Goal: Task Accomplishment & Management: Manage account settings

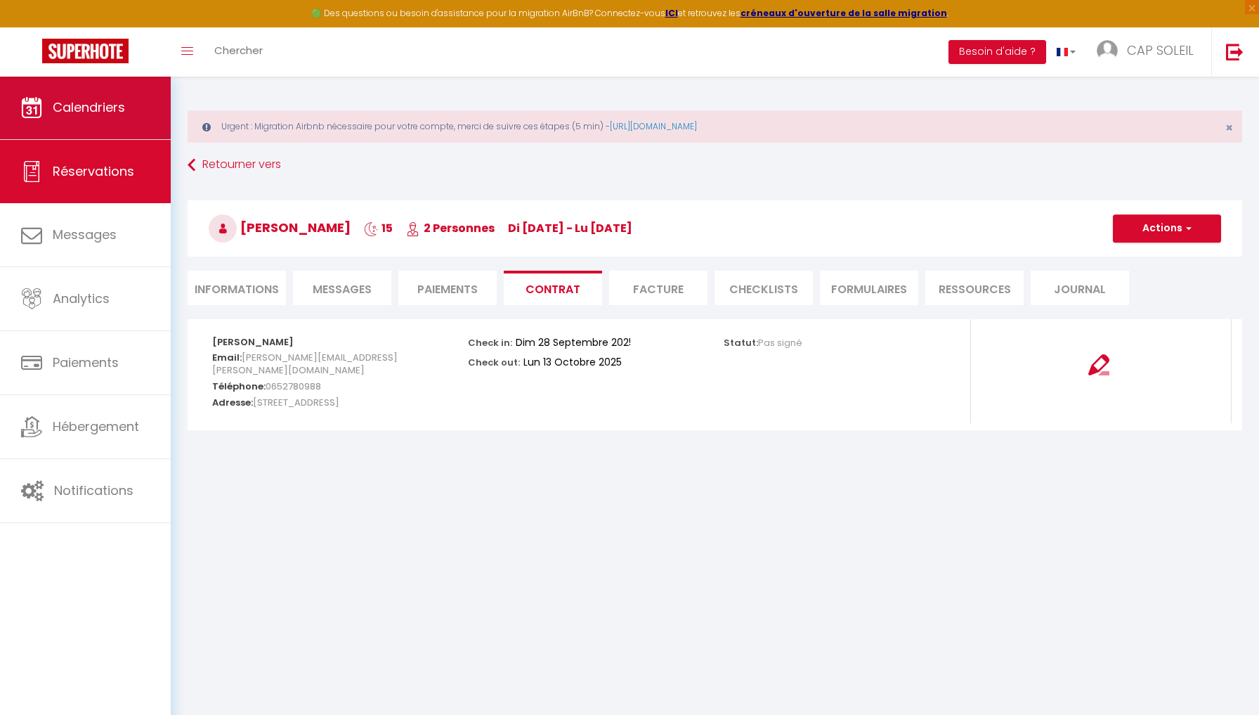
click at [66, 97] on link "Calendriers" at bounding box center [85, 107] width 171 height 63
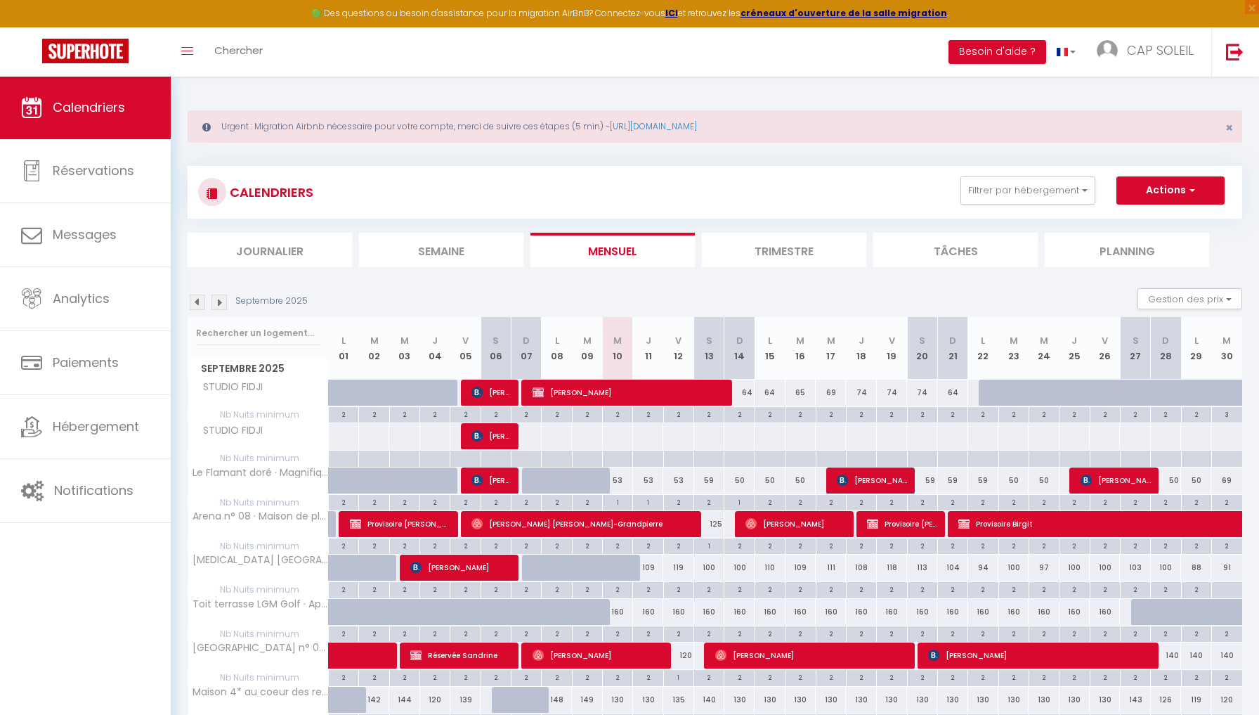
click at [195, 301] on img at bounding box center [197, 301] width 15 height 15
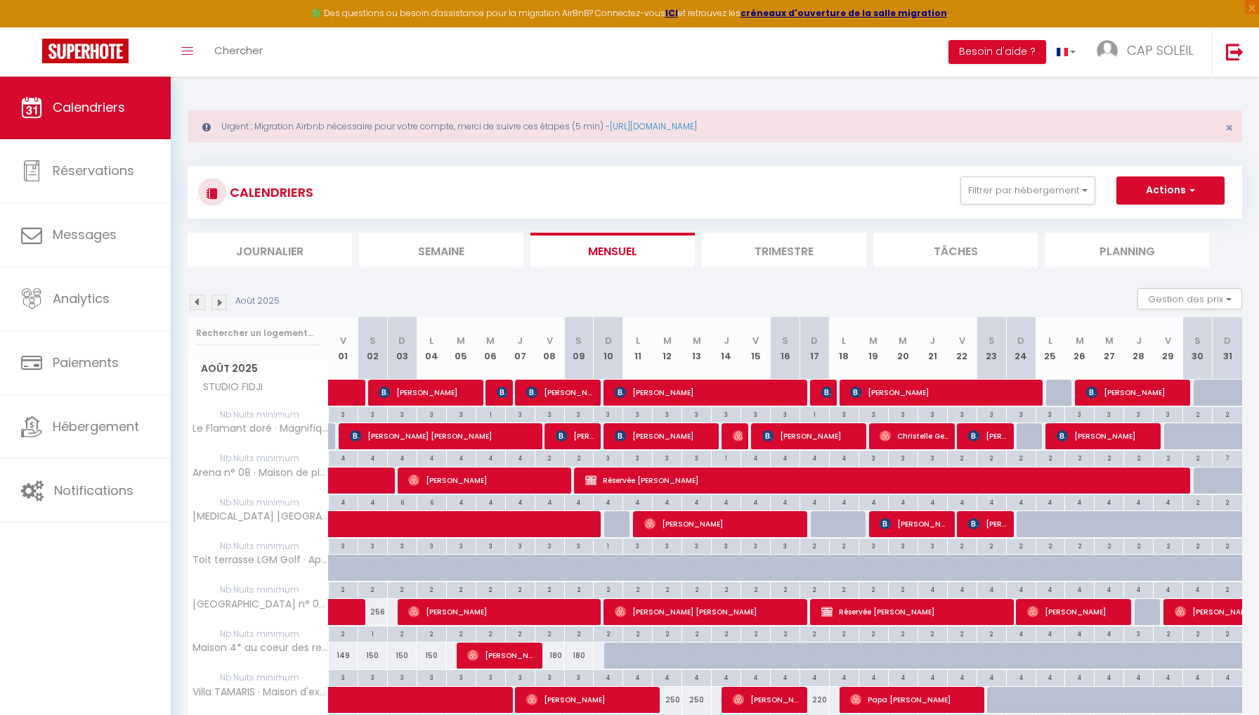
click at [193, 299] on img at bounding box center [197, 301] width 15 height 15
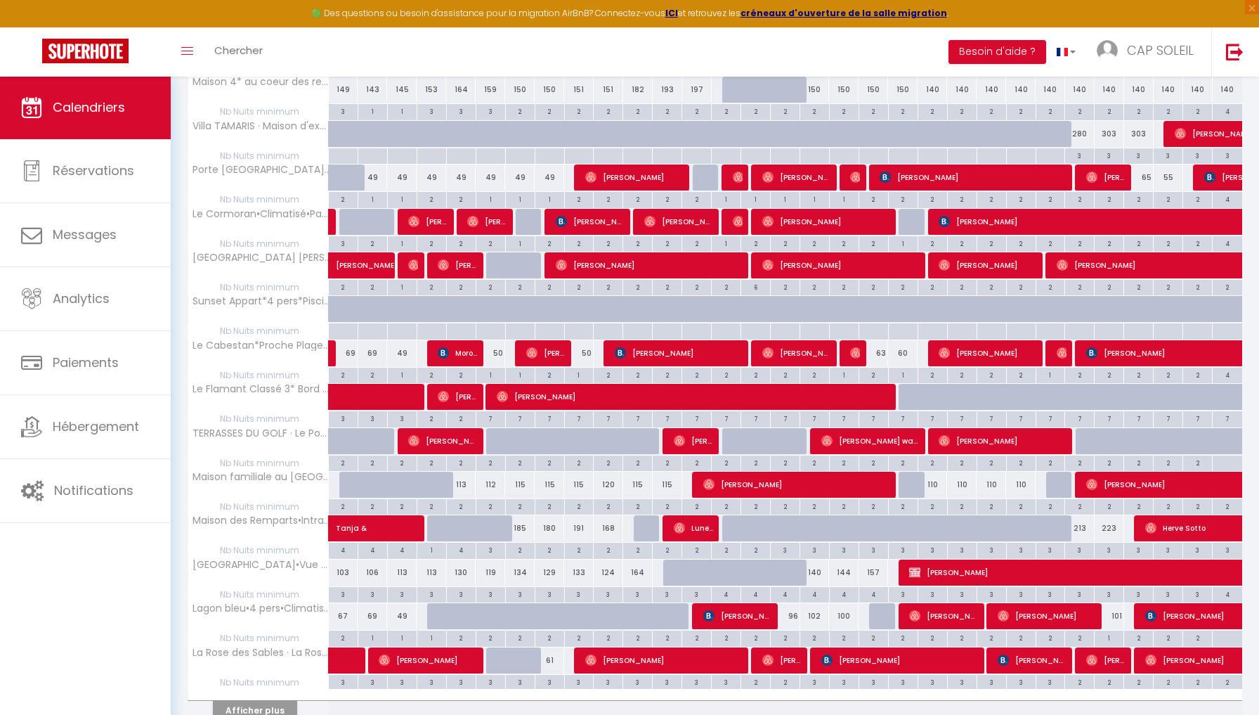
scroll to position [566, 0]
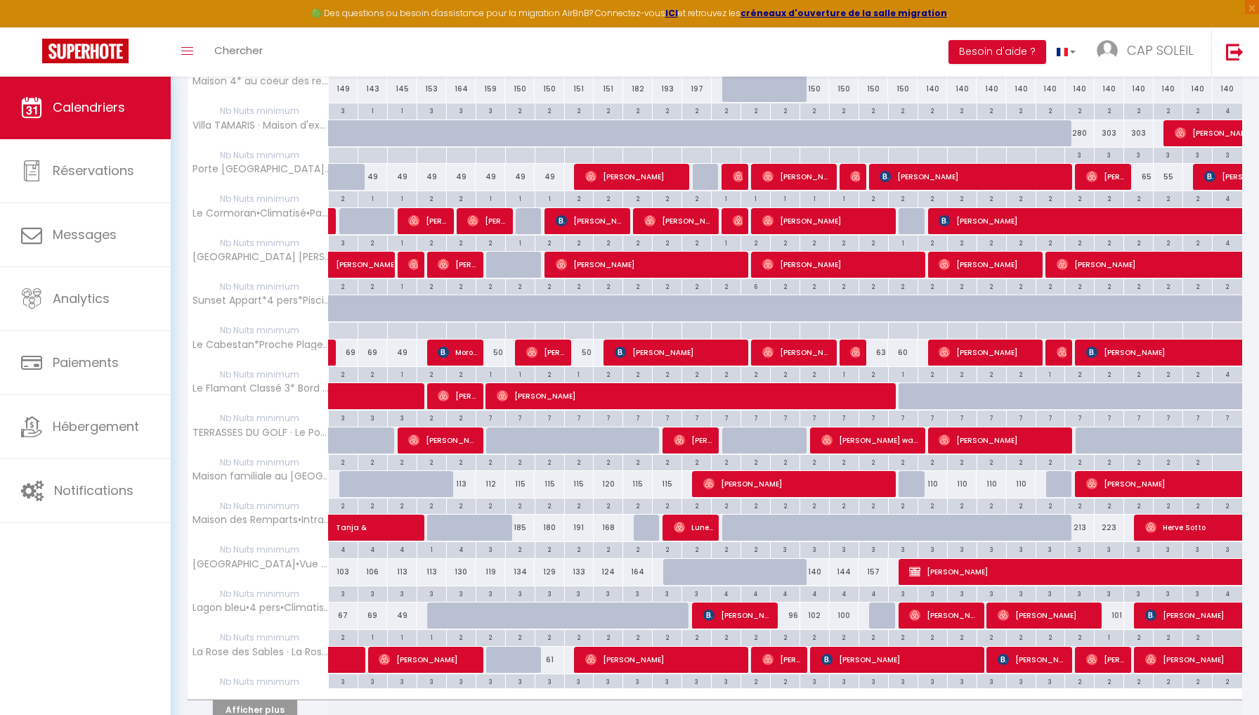
click at [270, 701] on button "Afficher plus" at bounding box center [255, 709] width 84 height 19
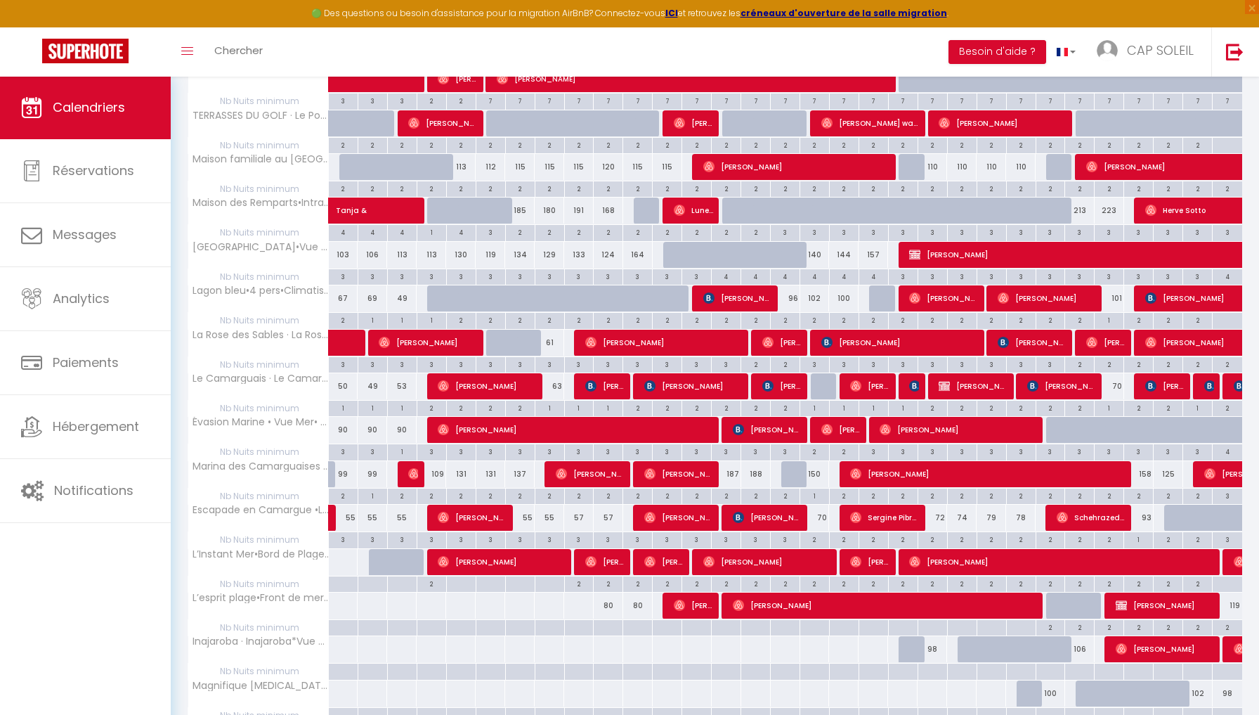
scroll to position [877, 0]
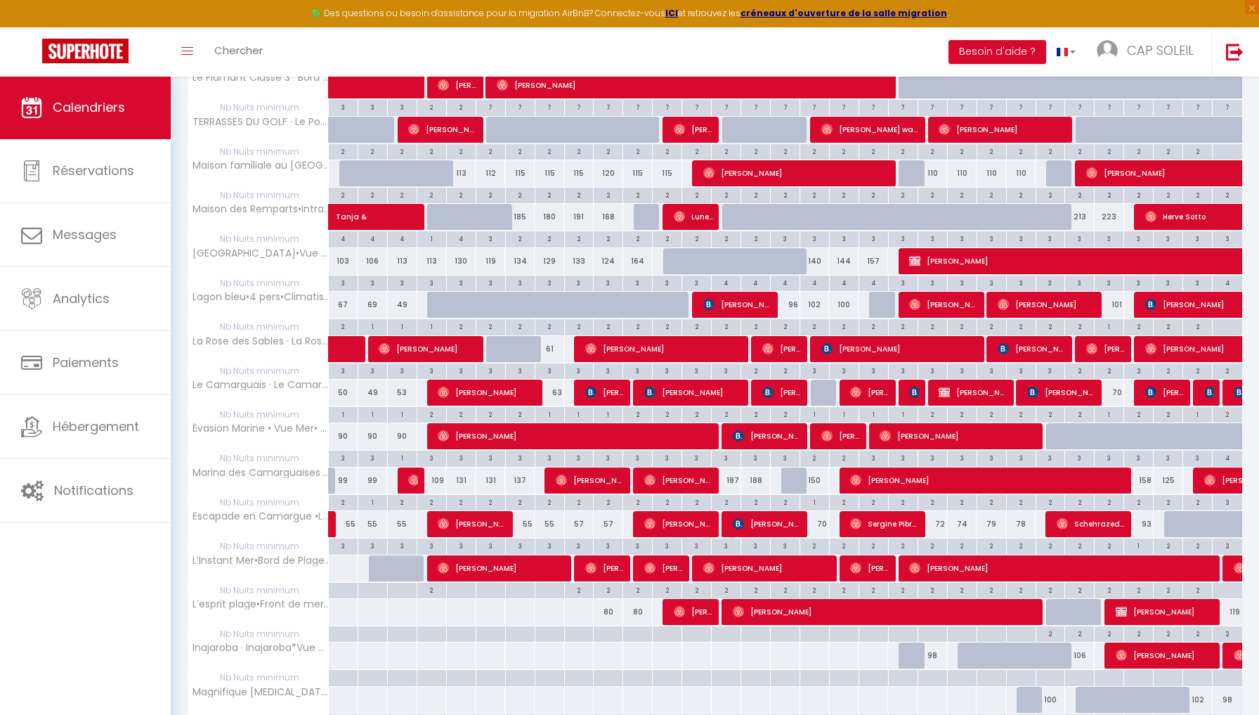
click at [925, 253] on span "[PERSON_NAME]" at bounding box center [1135, 260] width 453 height 27
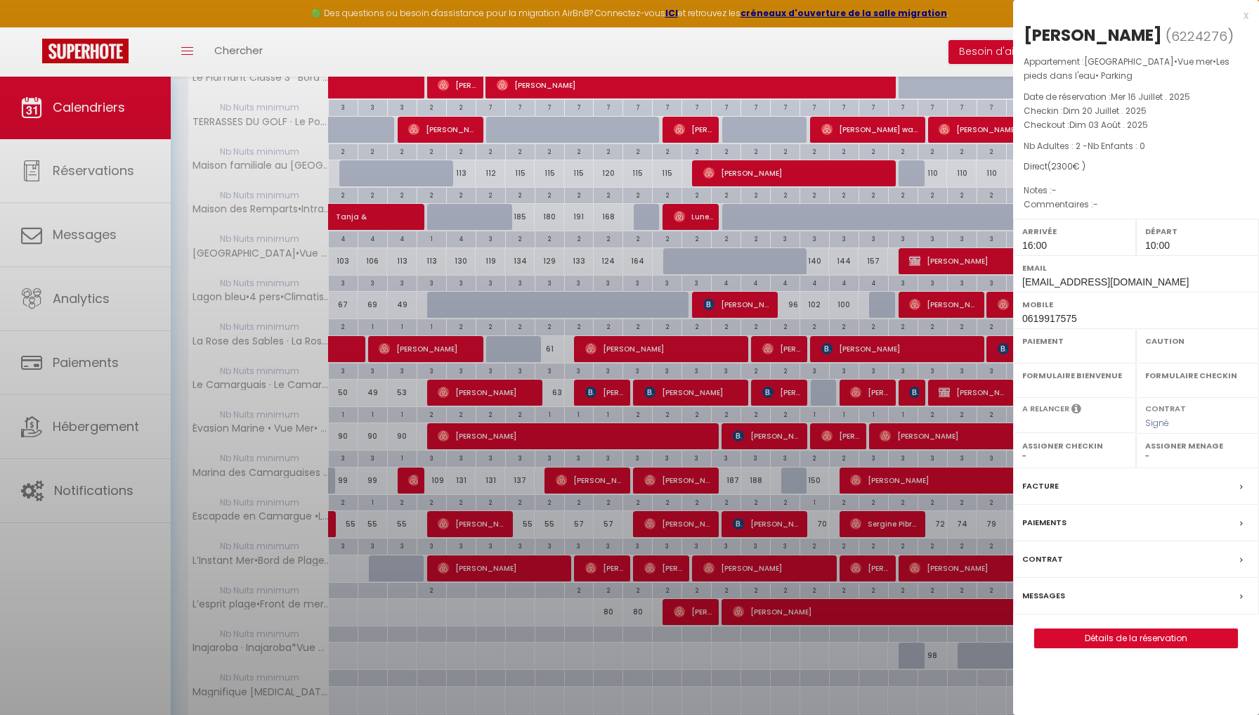
select select "OK"
select select "0"
select select "1"
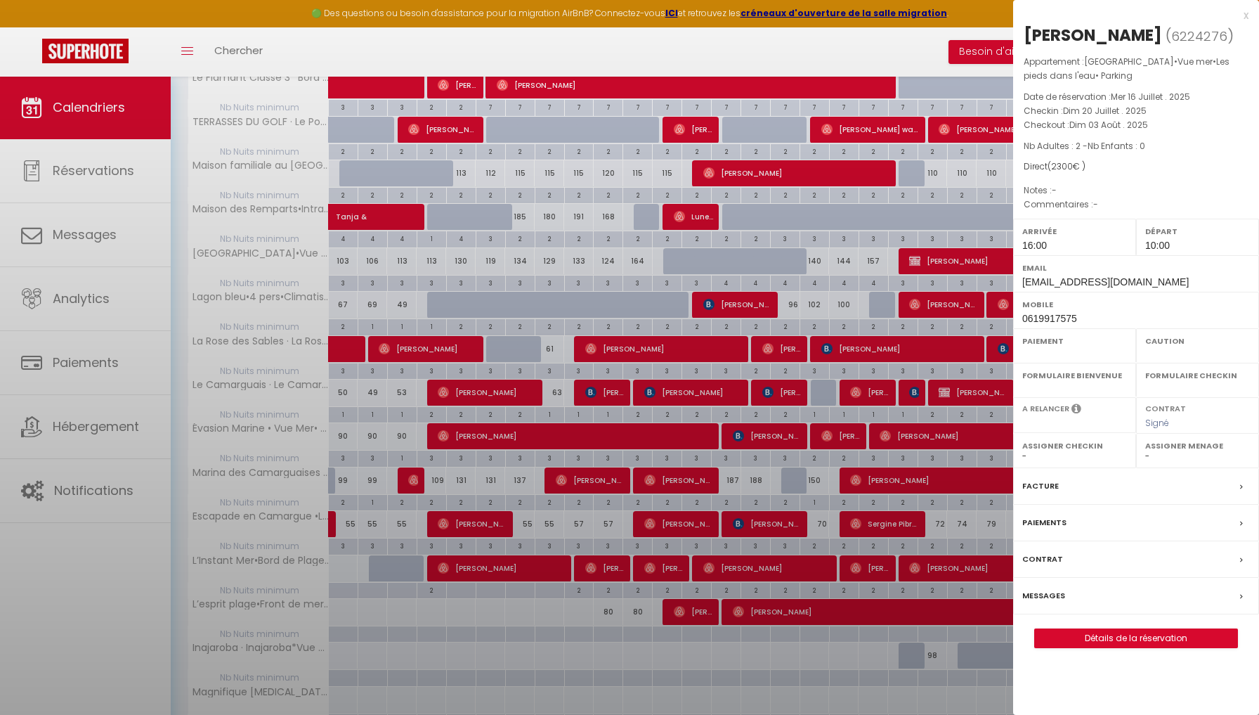
select select
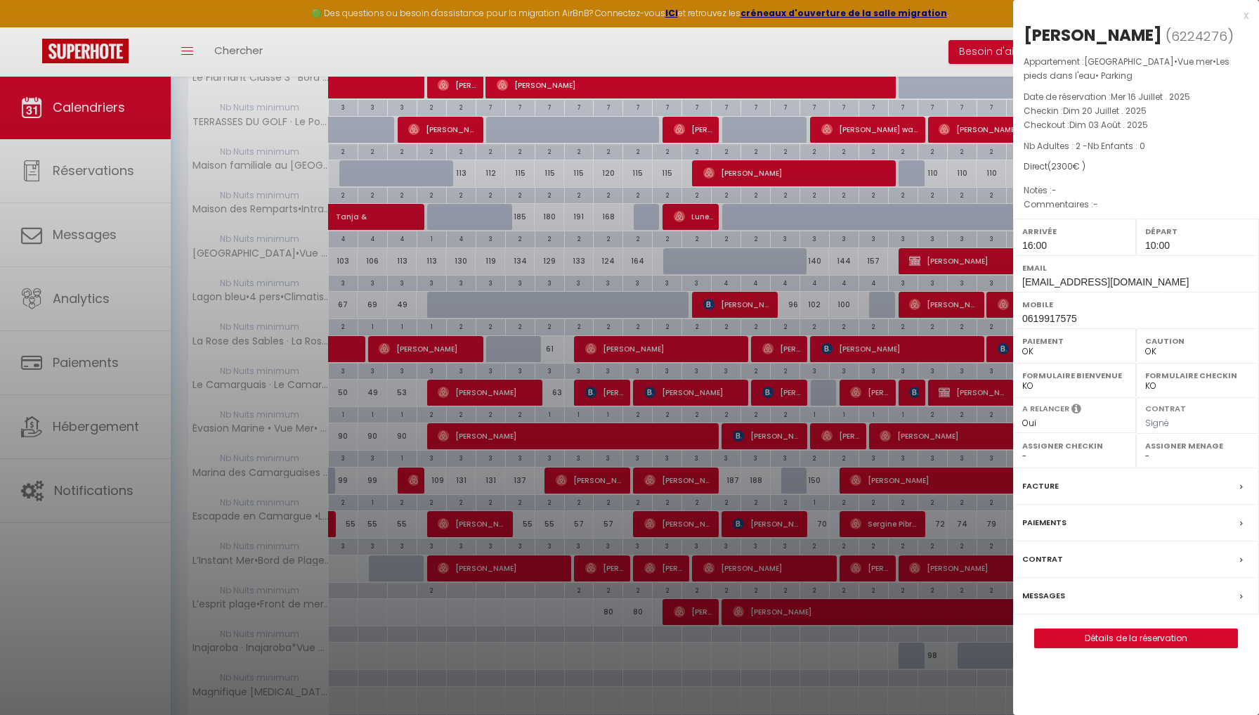
click at [250, 242] on div at bounding box center [629, 357] width 1259 height 715
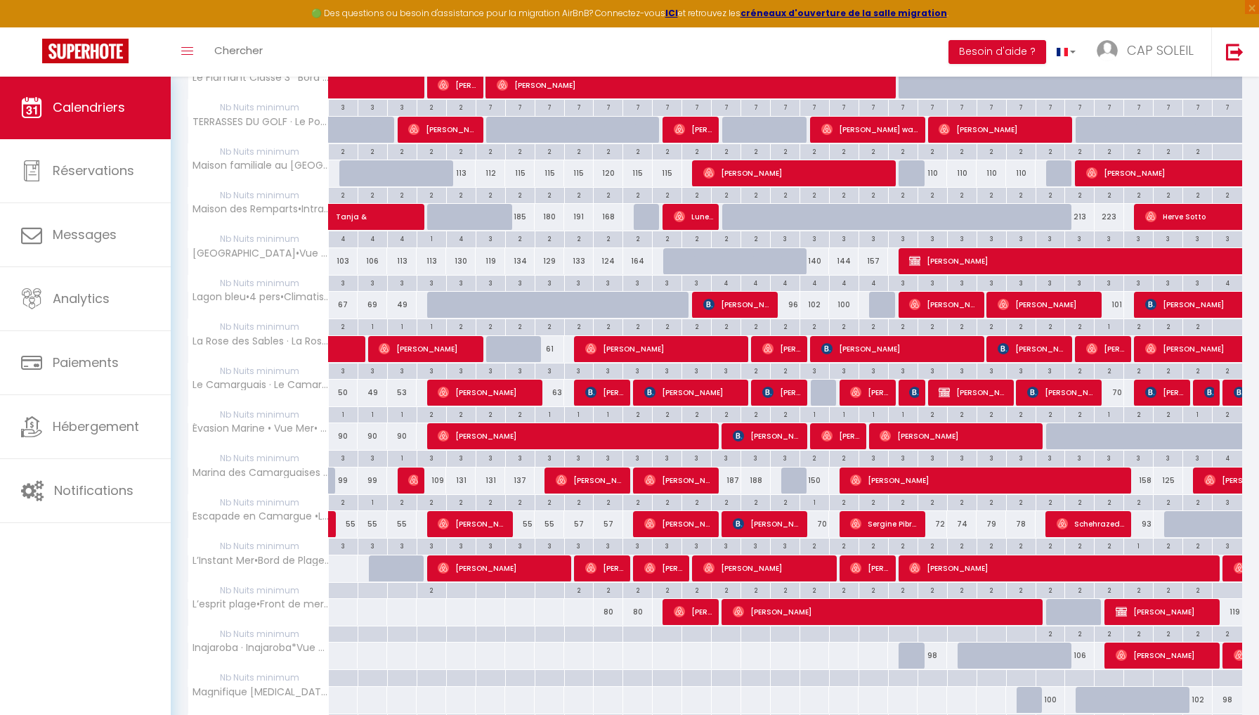
click at [912, 256] on img at bounding box center [914, 260] width 11 height 11
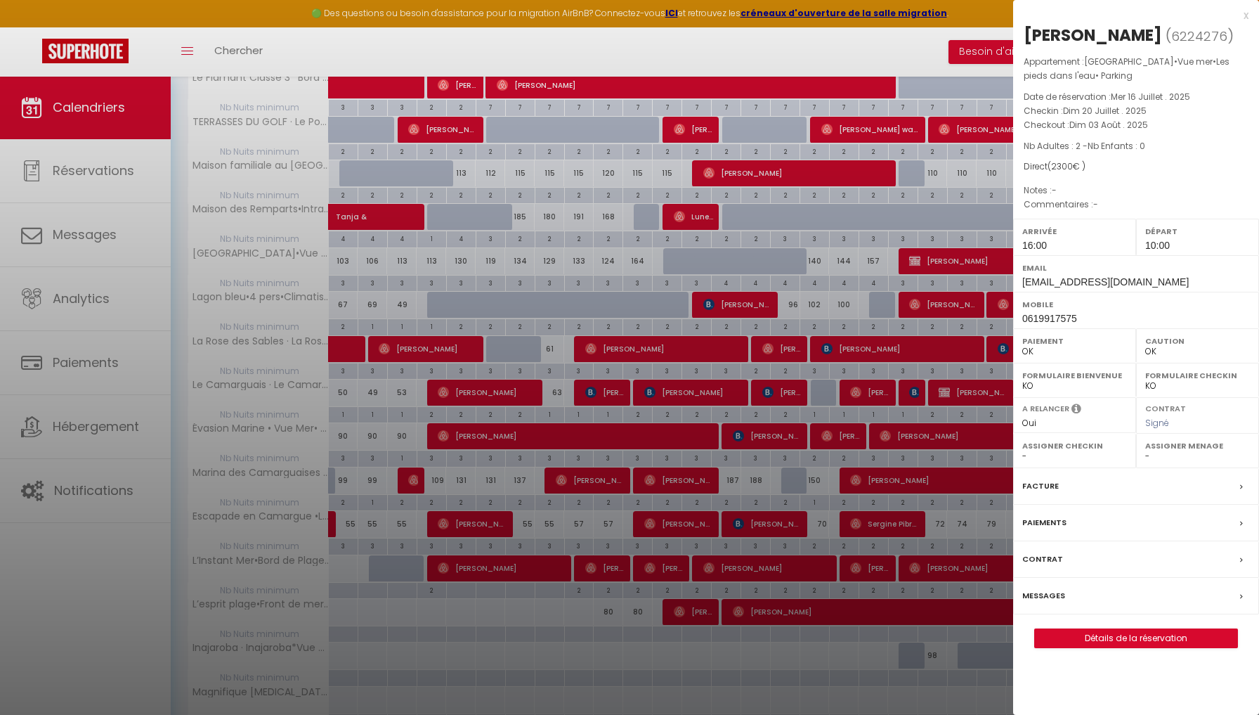
click at [1245, 15] on div "x" at bounding box center [1130, 15] width 235 height 17
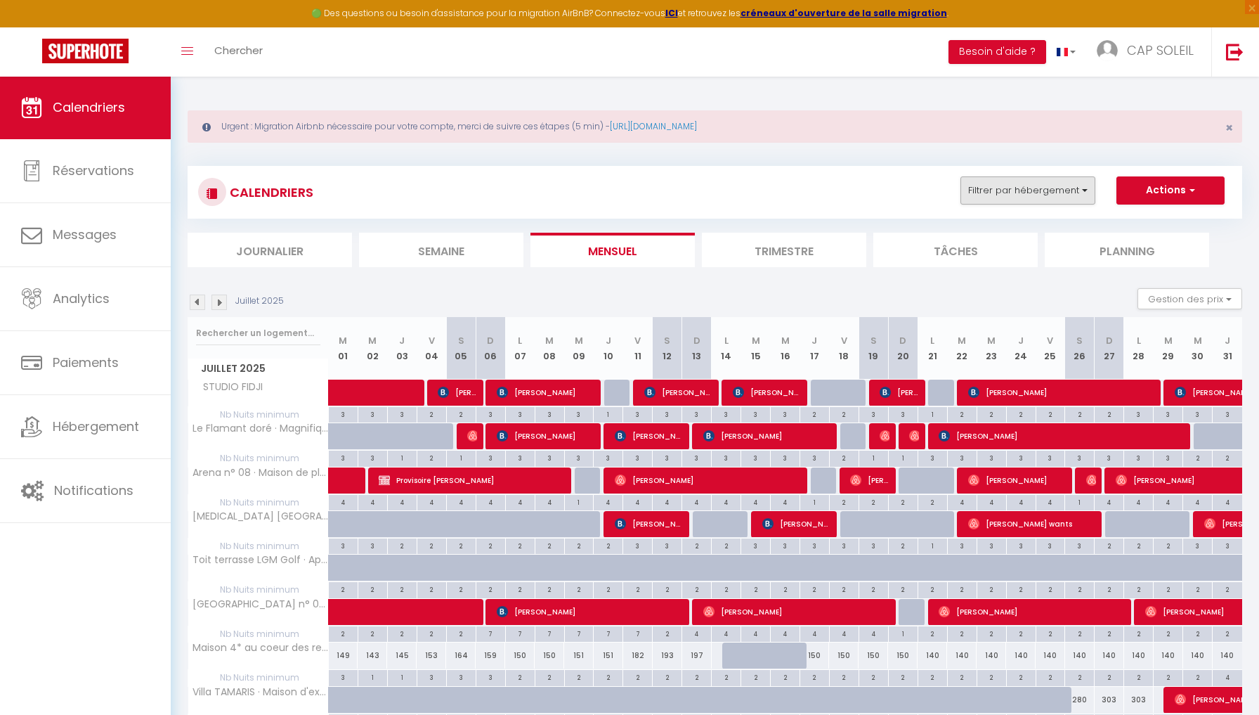
scroll to position [0, 0]
click at [982, 195] on button "Filtrer par hébergement" at bounding box center [1028, 190] width 135 height 28
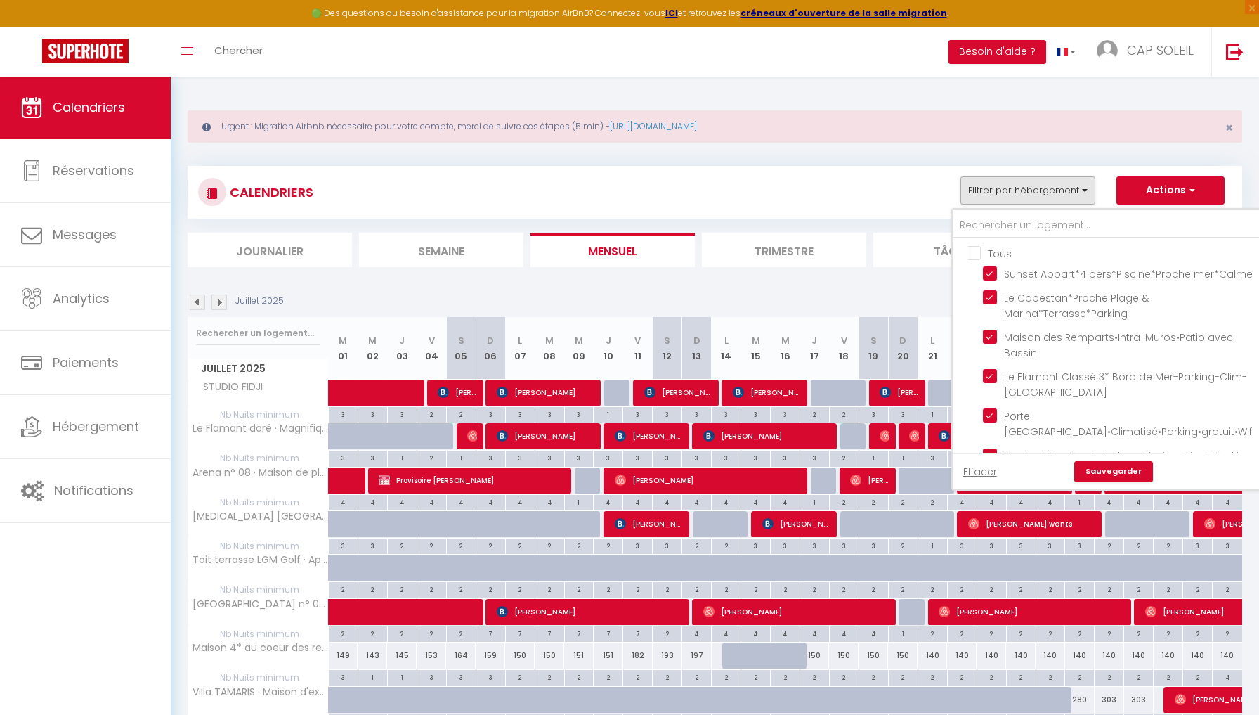
click at [978, 249] on input "Tous" at bounding box center [1122, 252] width 311 height 14
checkbox input "true"
click at [978, 249] on input "Tous" at bounding box center [1122, 252] width 311 height 14
checkbox input "false"
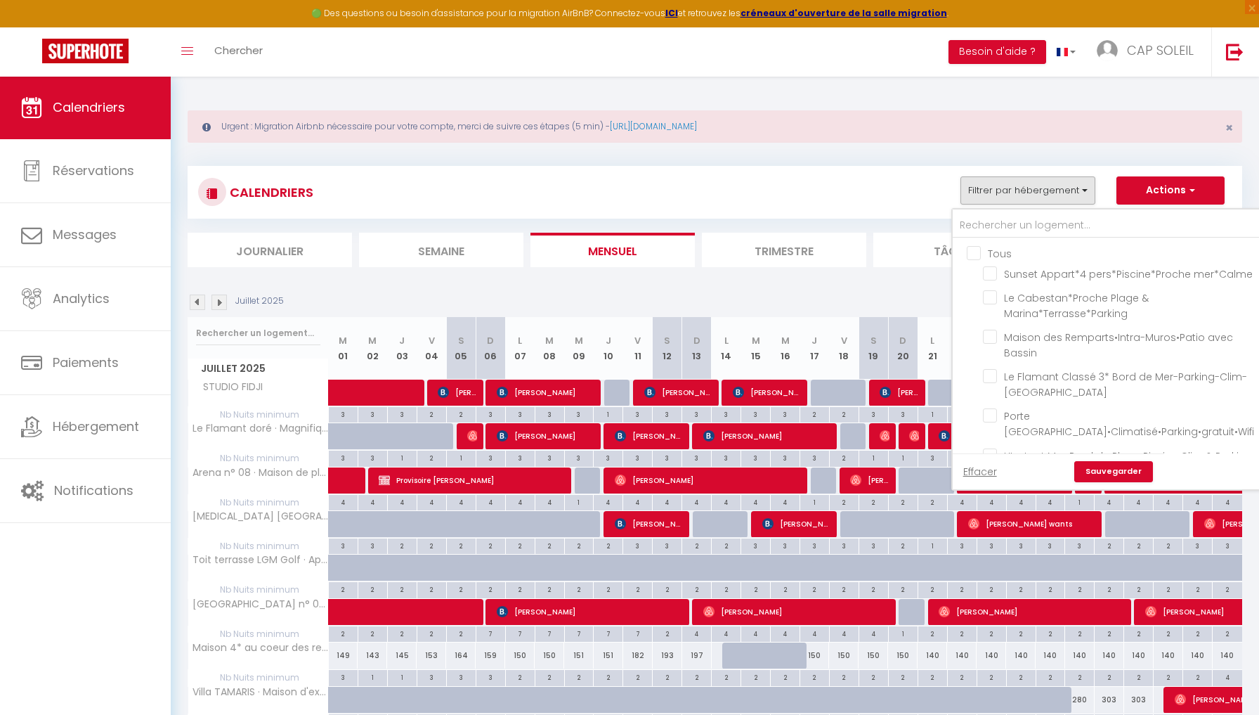
checkbox input "false"
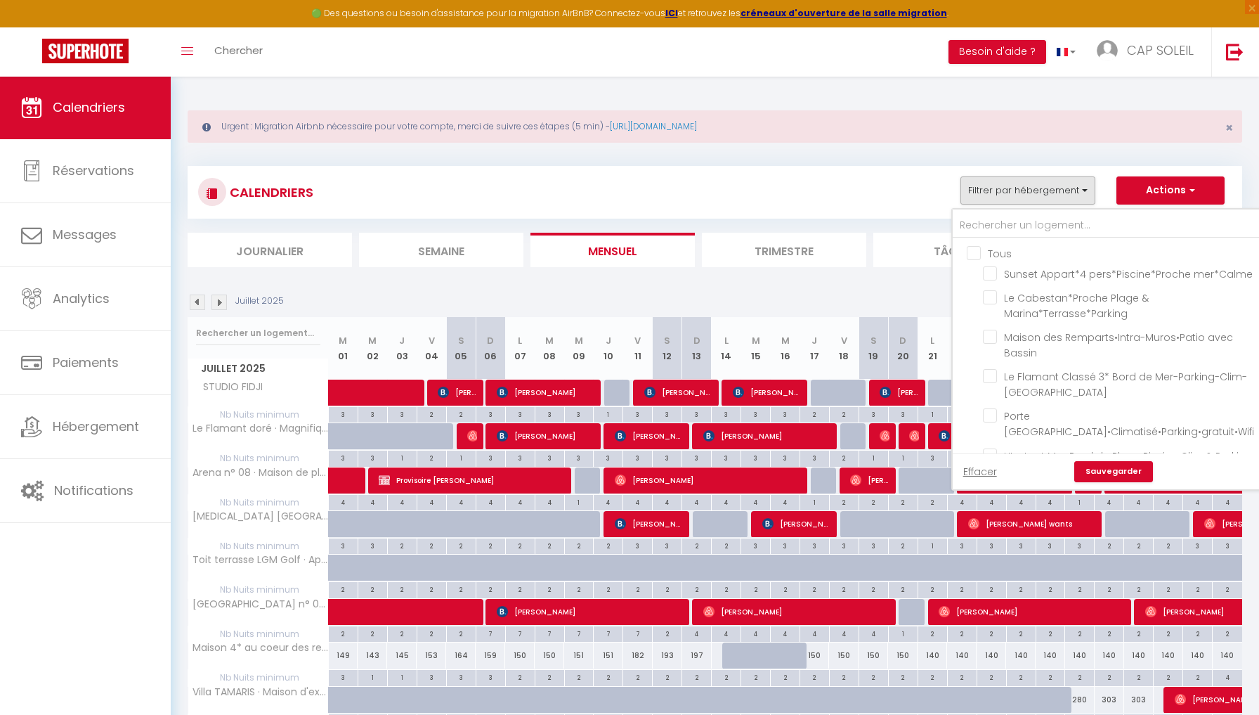
checkbox input "false"
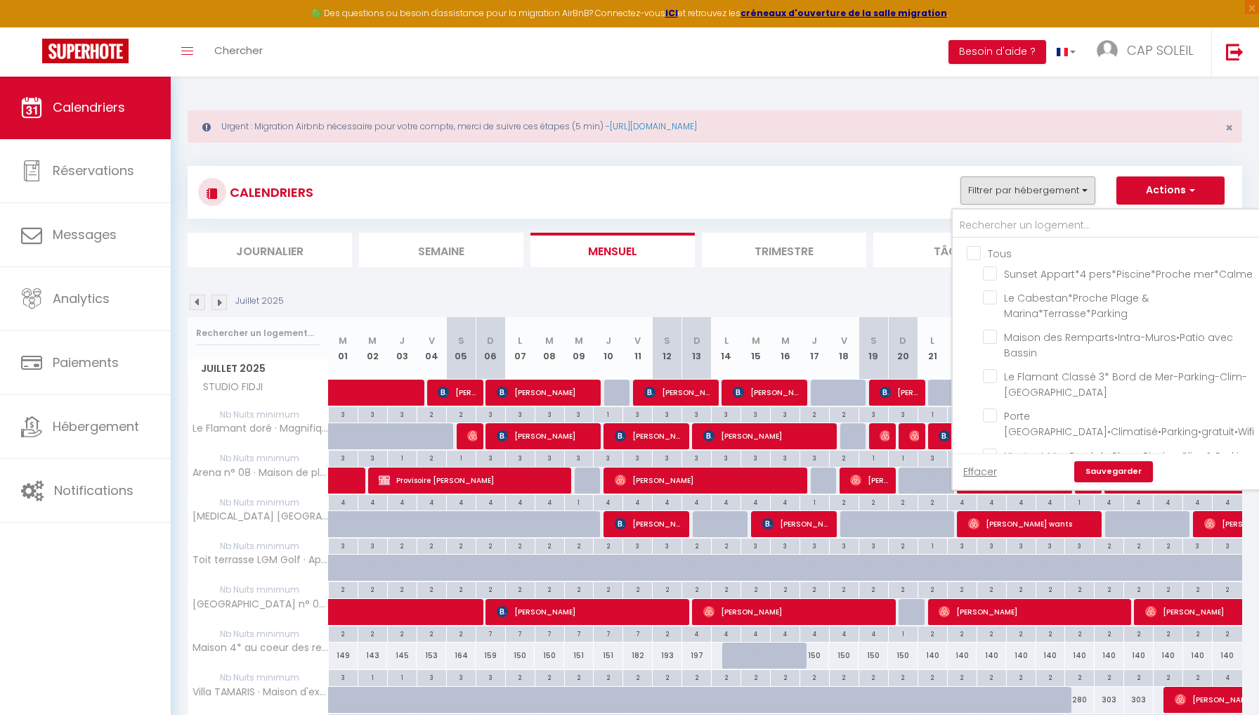
checkbox input "false"
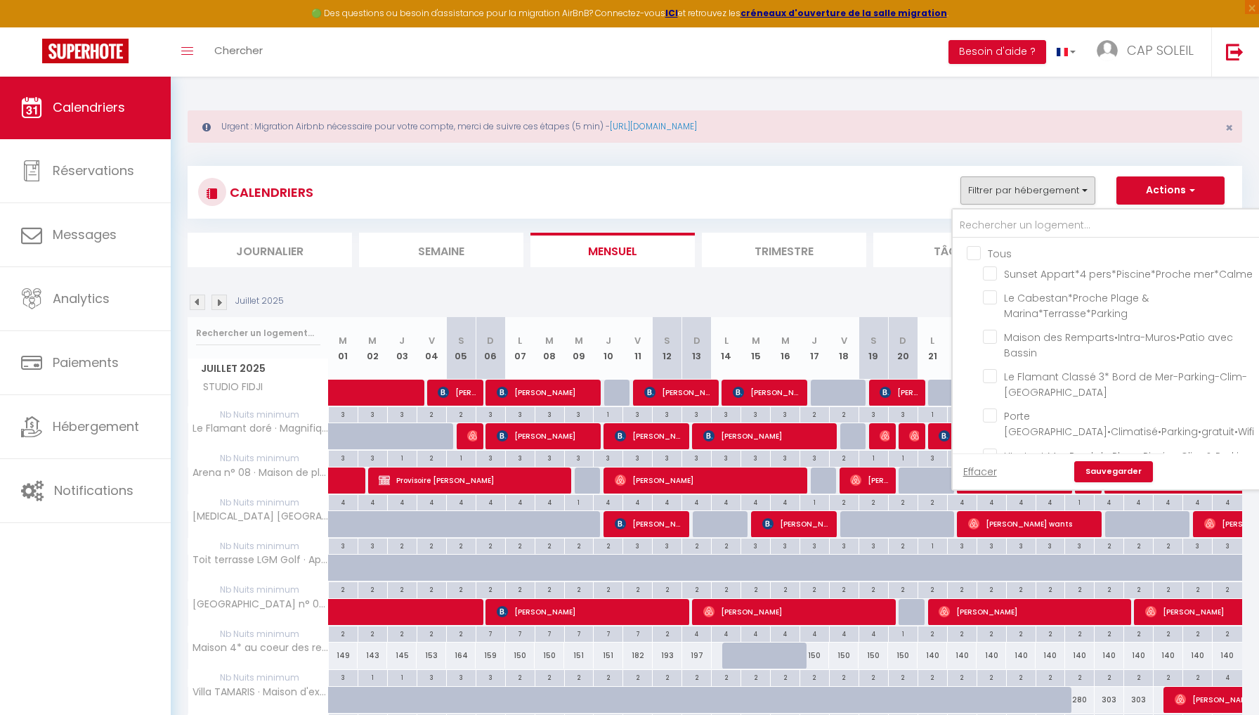
checkbox input "false"
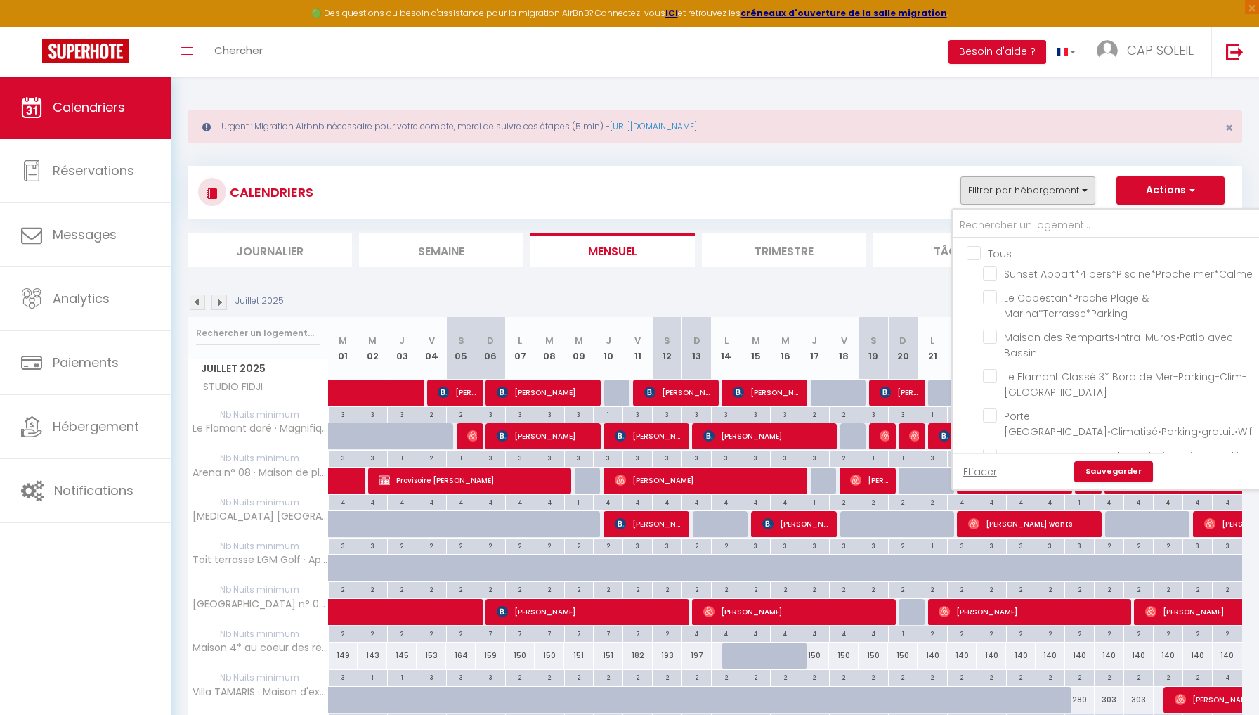
checkbox input "false"
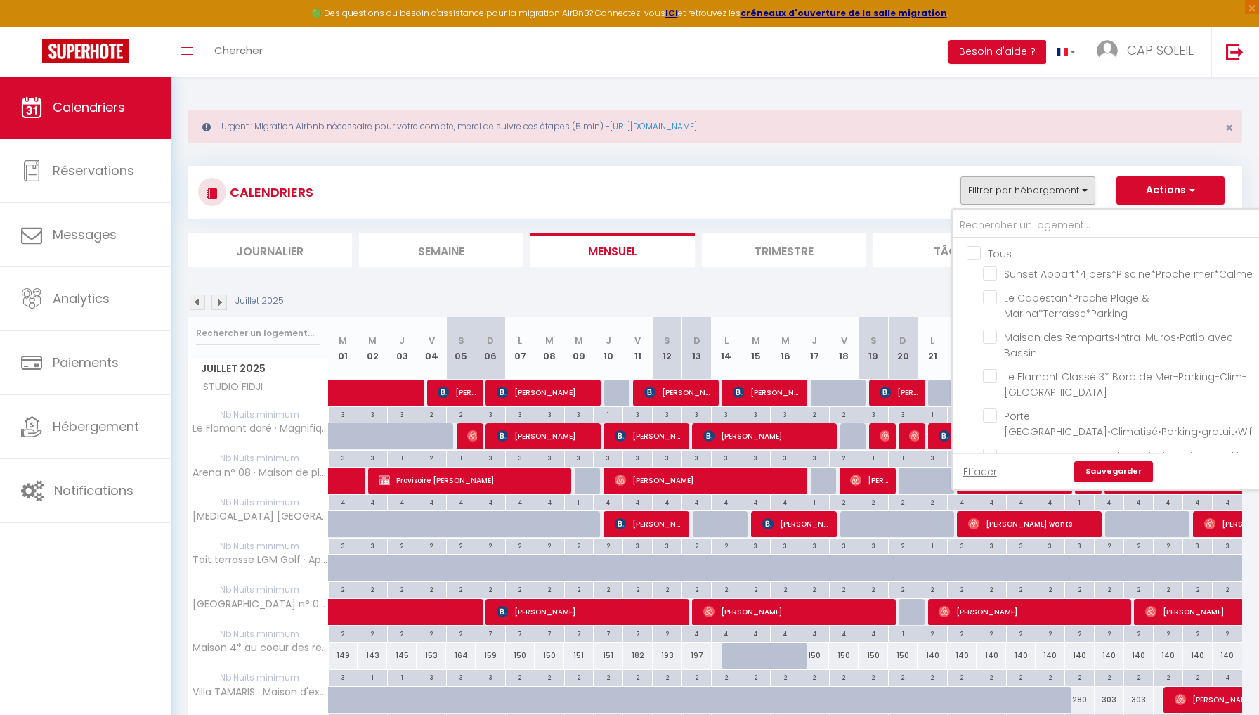
checkbox input "false"
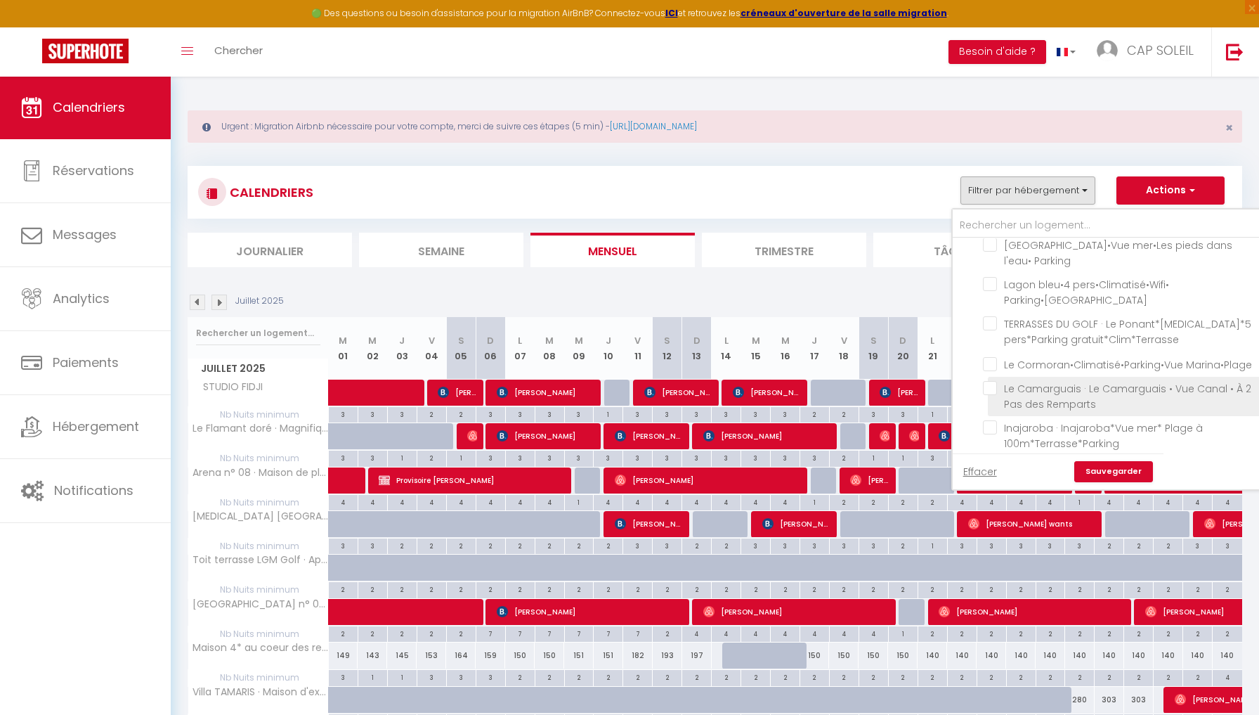
scroll to position [277, 0]
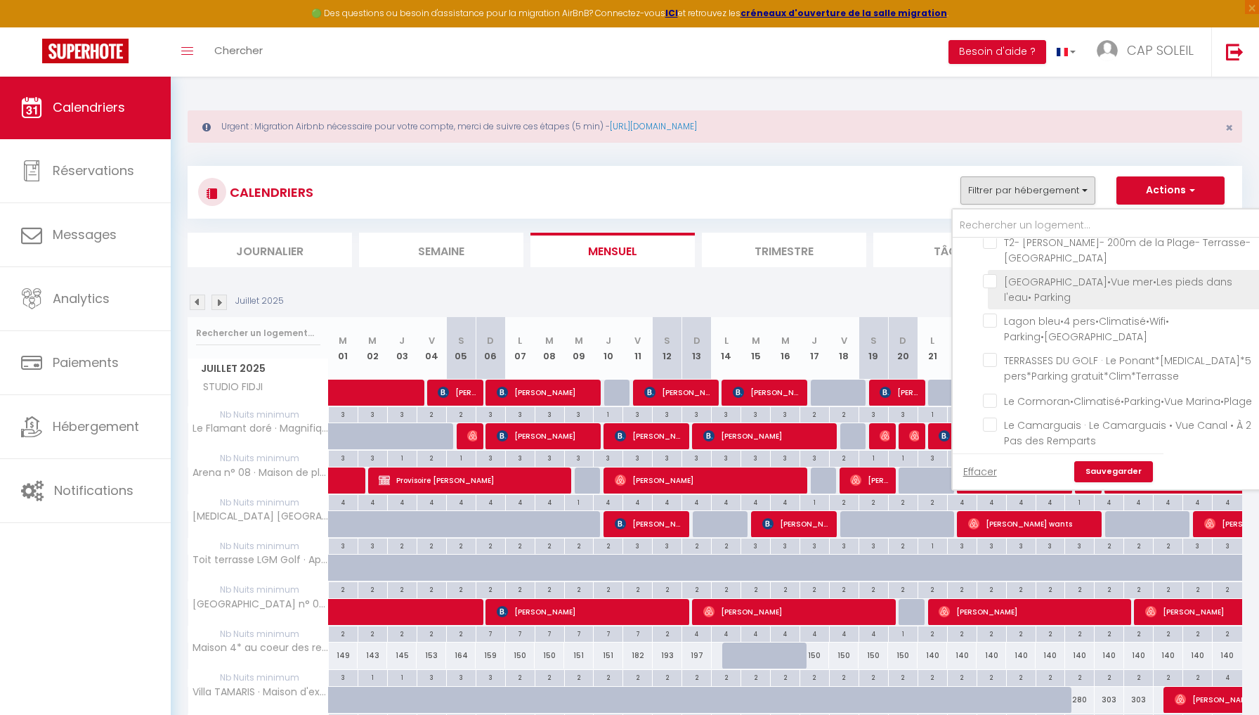
click at [992, 288] on input "[GEOGRAPHIC_DATA]•Vue mer•Les pieds dans l'eau• Parking" at bounding box center [1121, 281] width 276 height 14
checkbox input "true"
click at [1103, 470] on link "Sauvegarder" at bounding box center [1114, 471] width 79 height 21
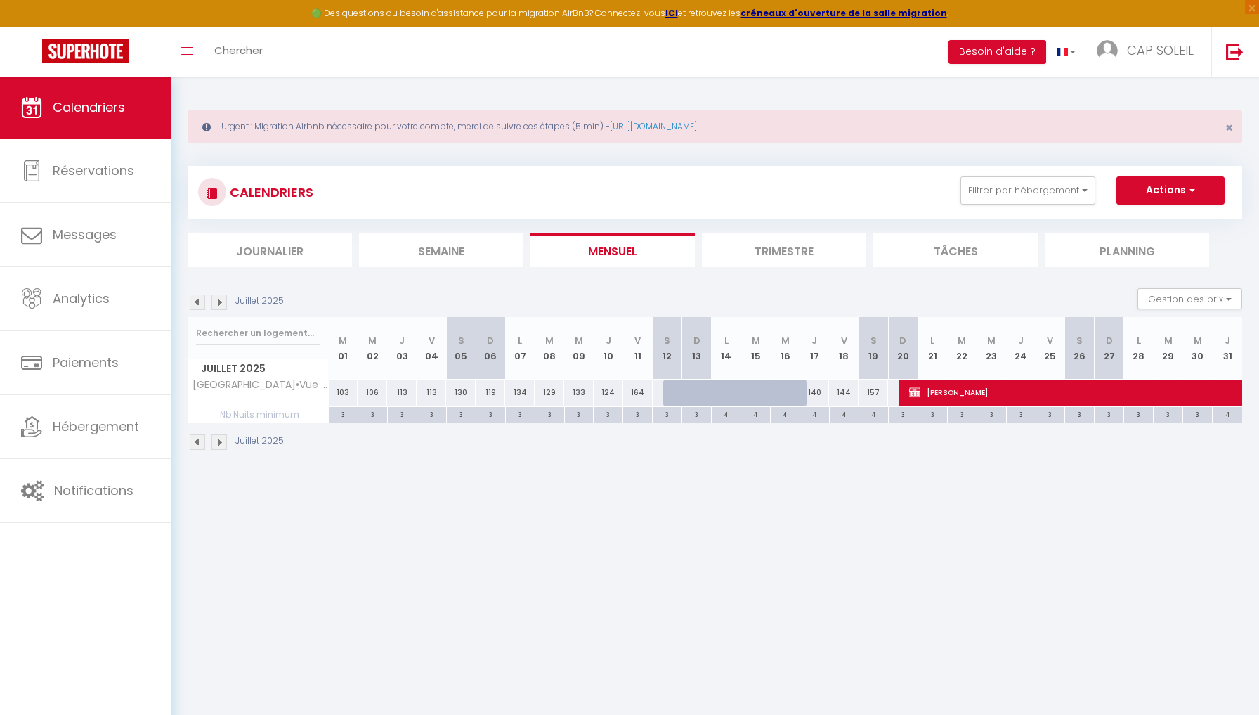
click at [221, 299] on img at bounding box center [219, 301] width 15 height 15
